Goal: Information Seeking & Learning: Learn about a topic

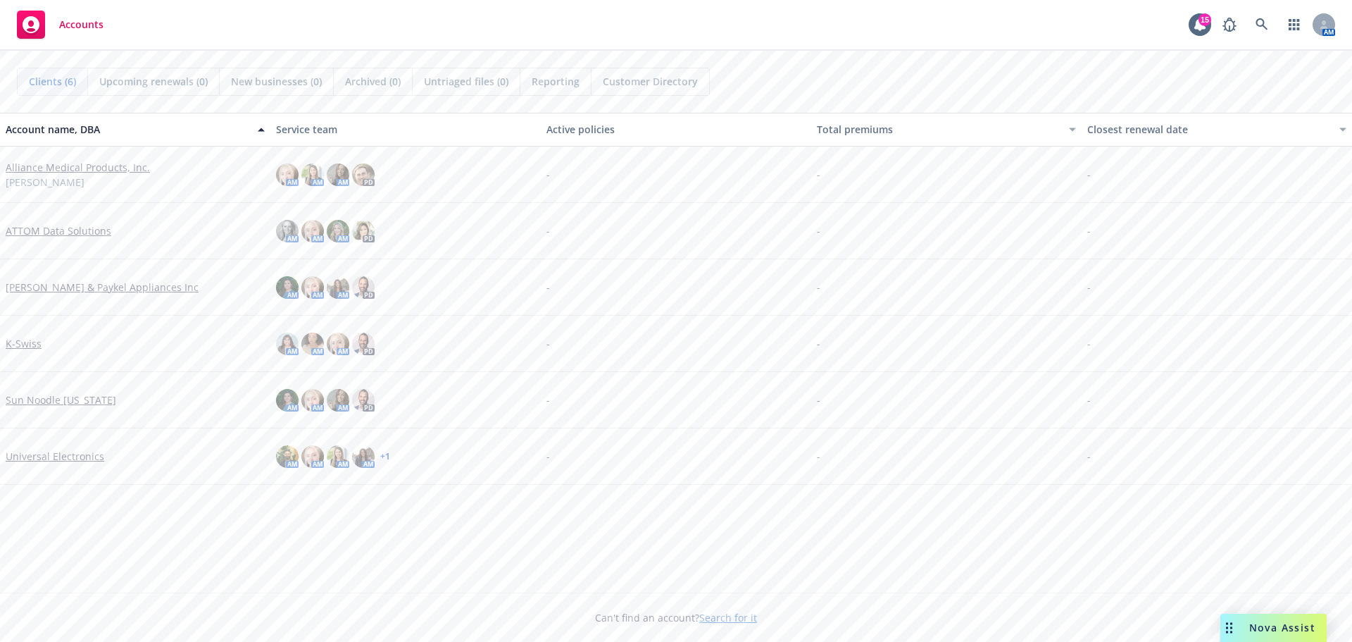
click at [86, 174] on link "Alliance Medical Products, Inc." at bounding box center [78, 167] width 144 height 15
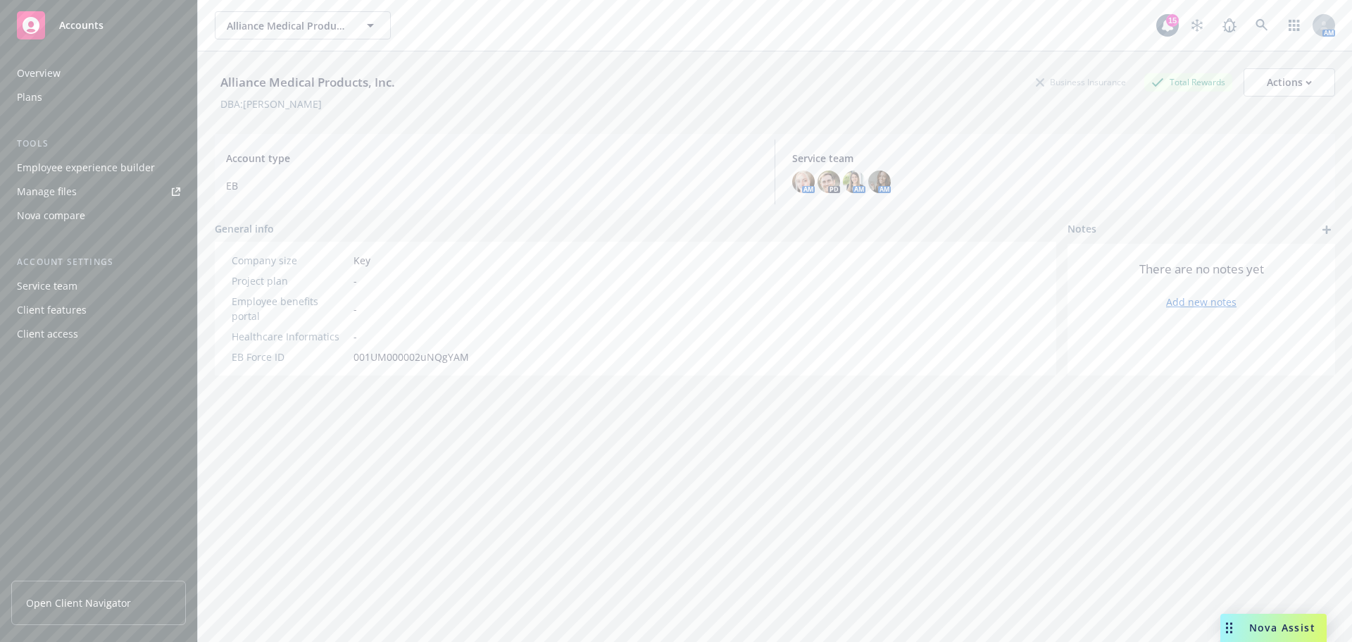
click at [40, 100] on div "Plans" at bounding box center [29, 97] width 25 height 23
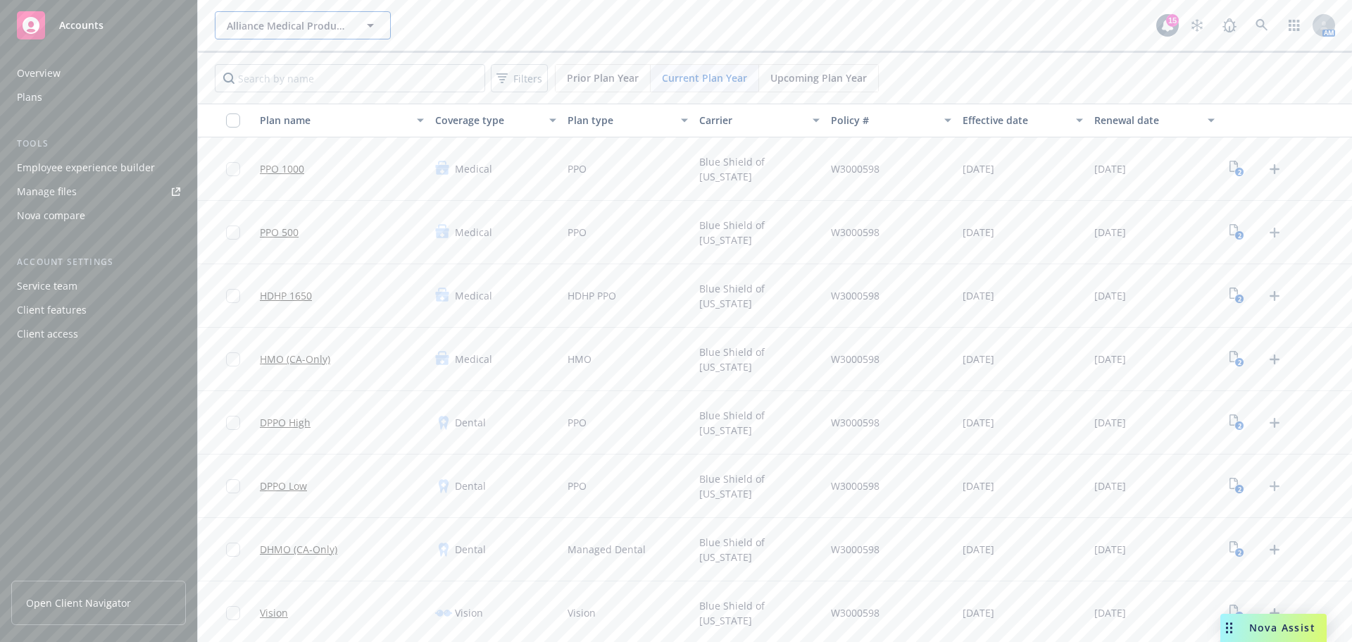
click at [386, 30] on button "Alliance Medical Products, Inc." at bounding box center [303, 25] width 176 height 28
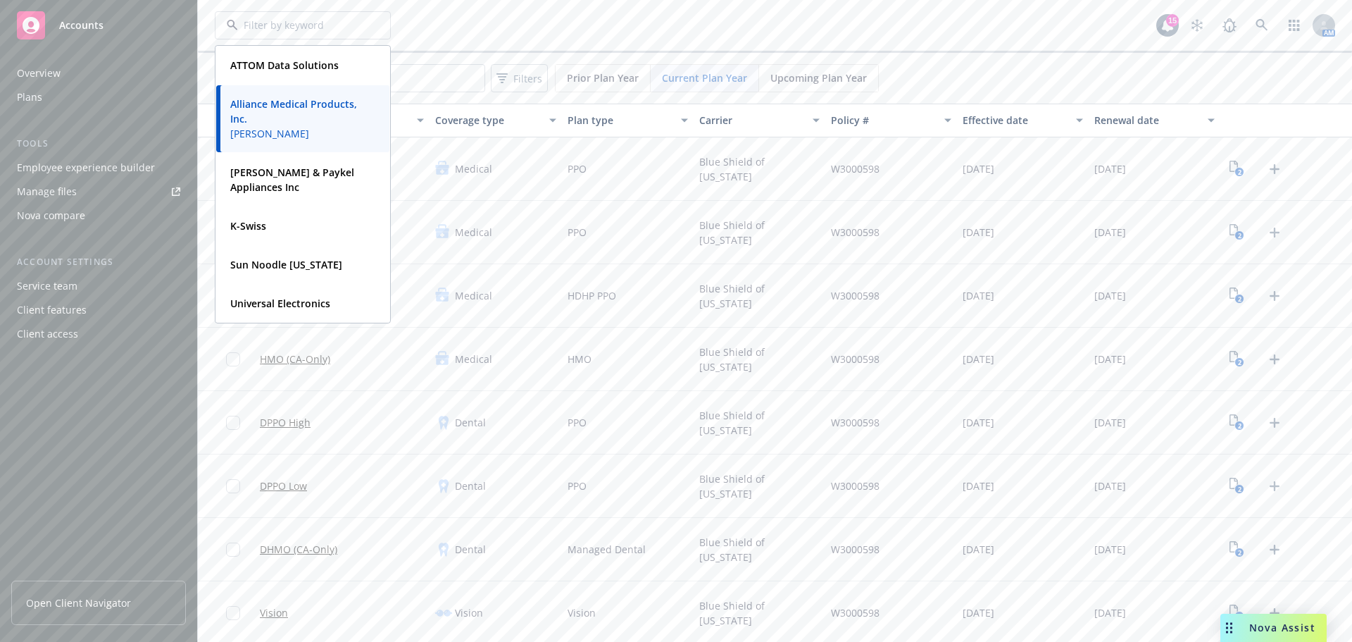
click at [386, 30] on div at bounding box center [303, 25] width 176 height 28
click at [521, 26] on div "ATTOM Data Solutions Type Commercial FEIN 38-3853762 Alliance Medical Products,…" at bounding box center [686, 25] width 942 height 28
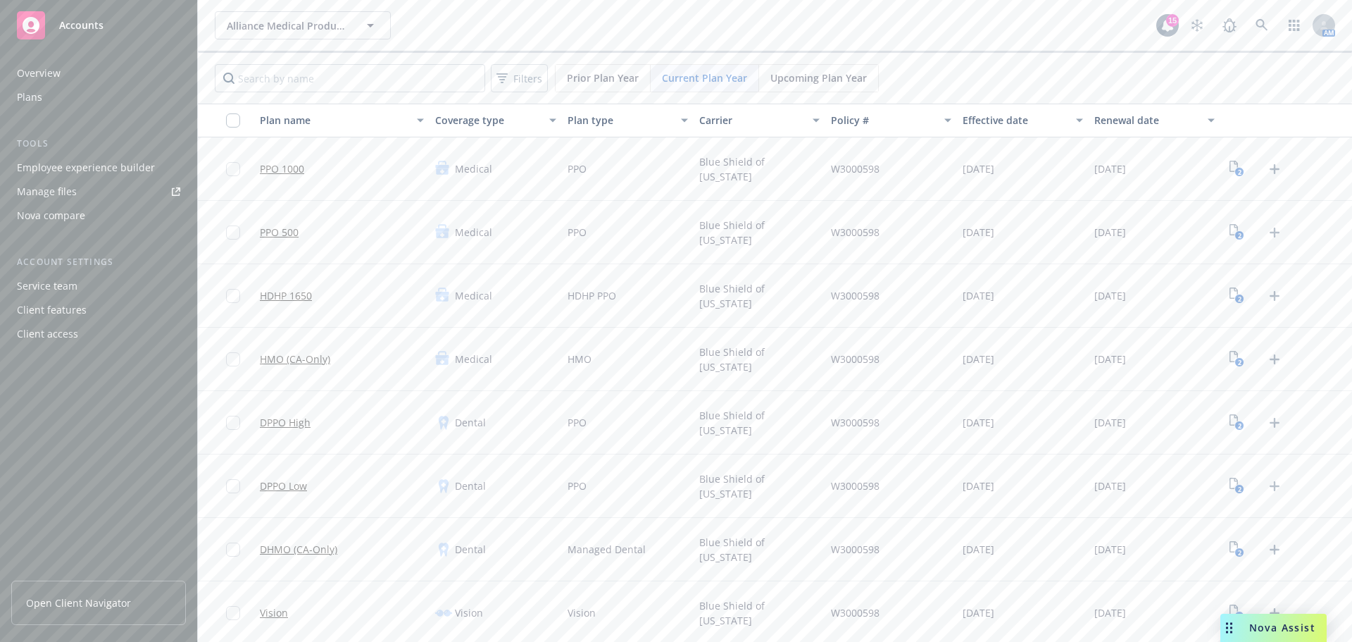
click at [580, 83] on span "Prior Plan Year" at bounding box center [603, 77] width 72 height 15
click at [1230, 168] on icon "4" at bounding box center [1237, 169] width 15 height 16
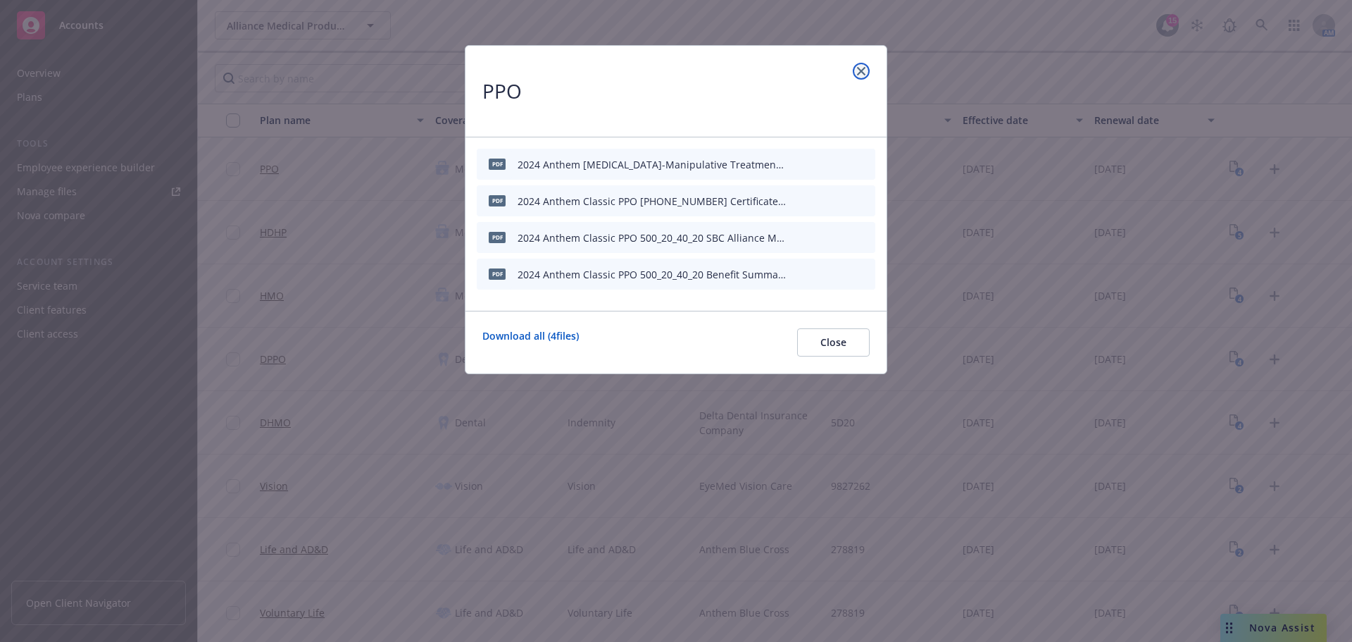
click at [863, 73] on icon "close" at bounding box center [861, 71] width 8 height 8
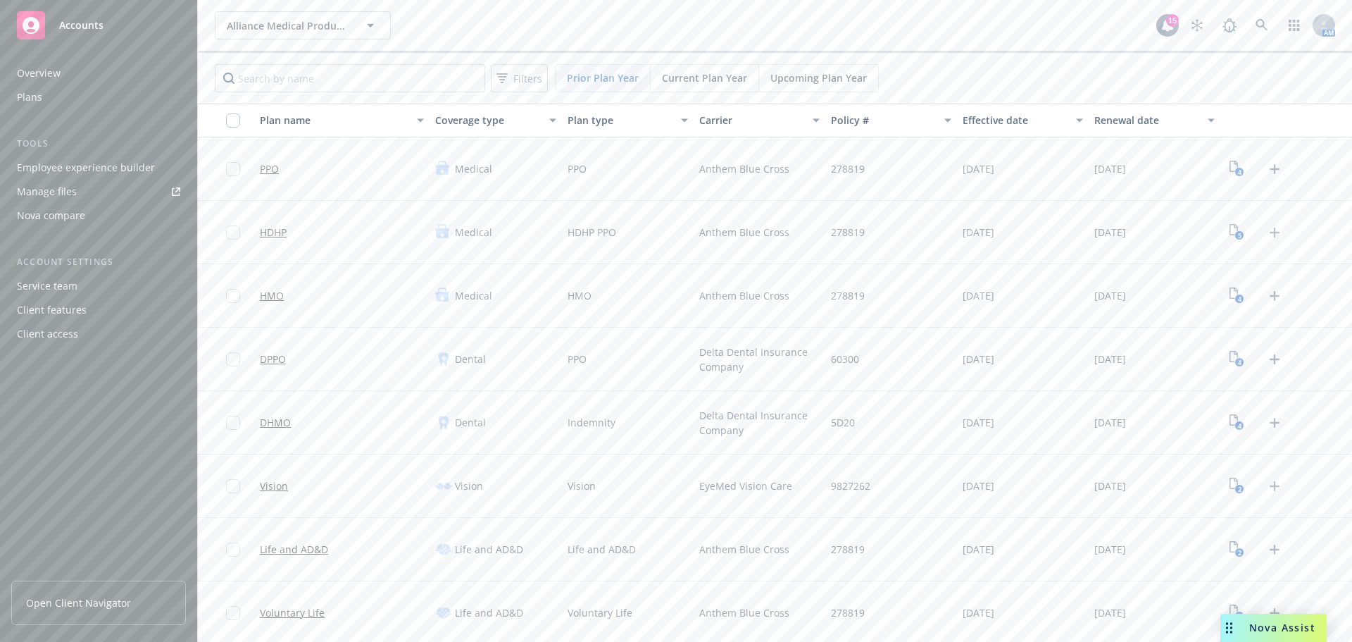
click at [62, 165] on div "Employee experience builder" at bounding box center [86, 167] width 138 height 23
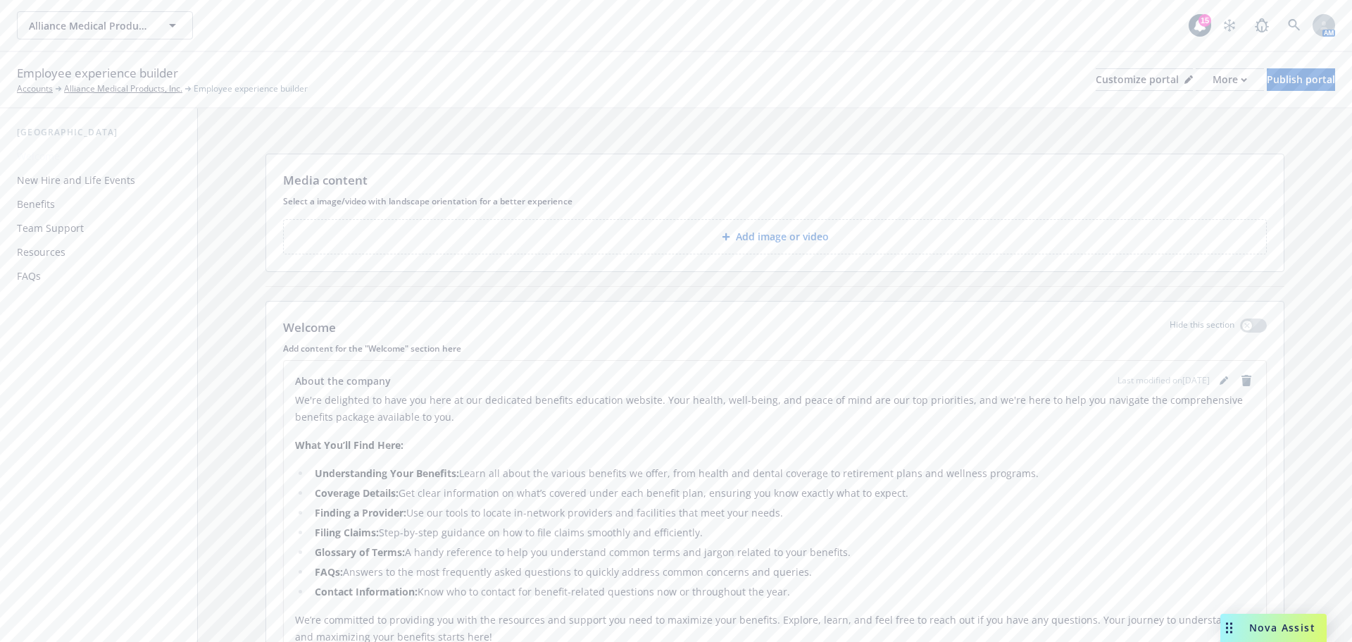
click at [58, 205] on div "Benefits" at bounding box center [98, 204] width 163 height 23
